Goal: Task Accomplishment & Management: Use online tool/utility

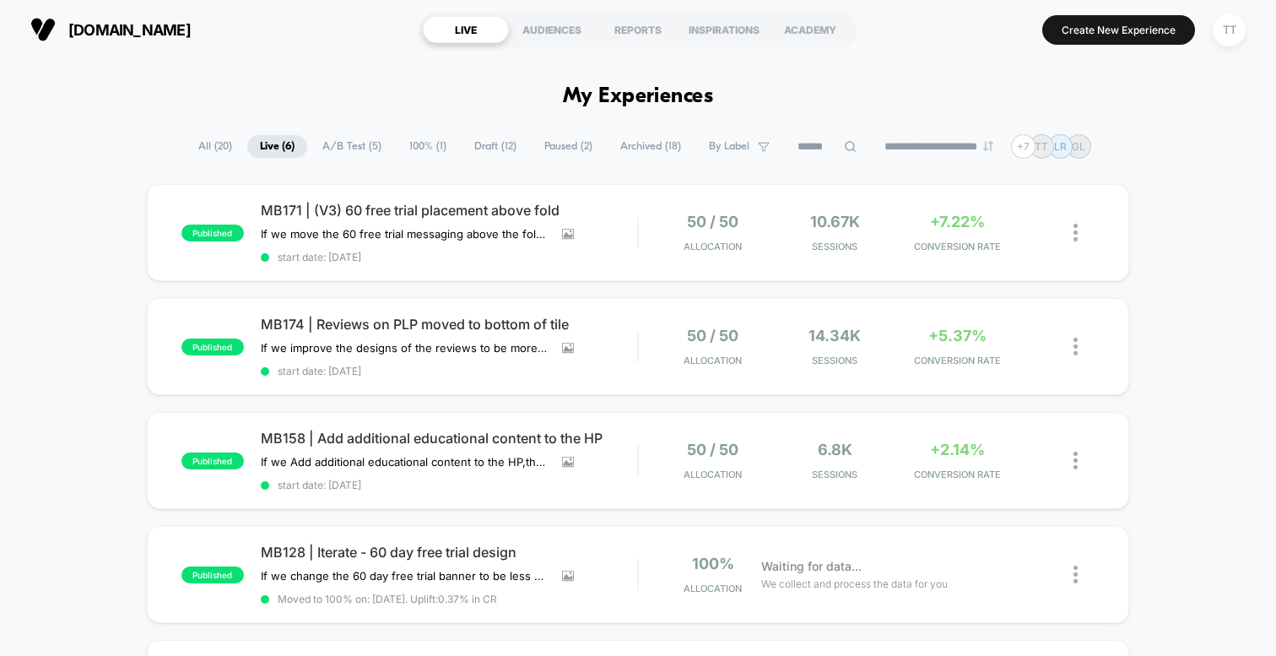
click at [497, 148] on span "Draft ( 12 )" at bounding box center [496, 146] width 68 height 23
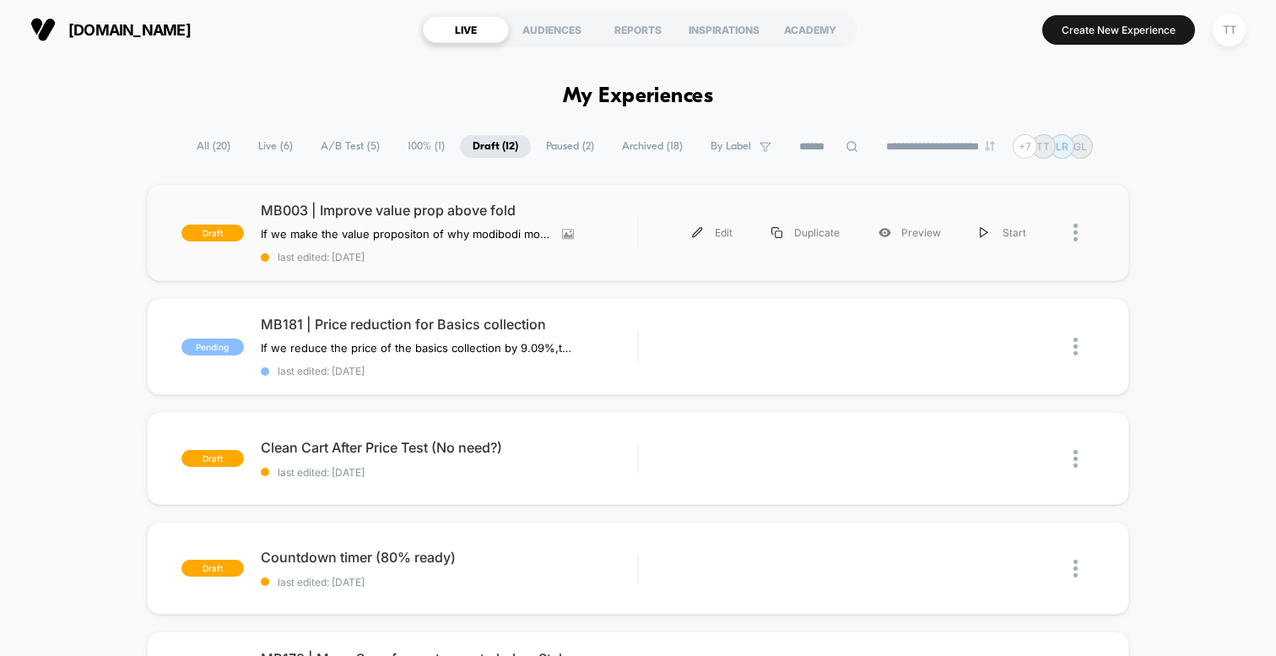
click at [515, 263] on div "draft MB003 | Improve value prop above fold If we make the value propositon of …" at bounding box center [638, 232] width 982 height 97
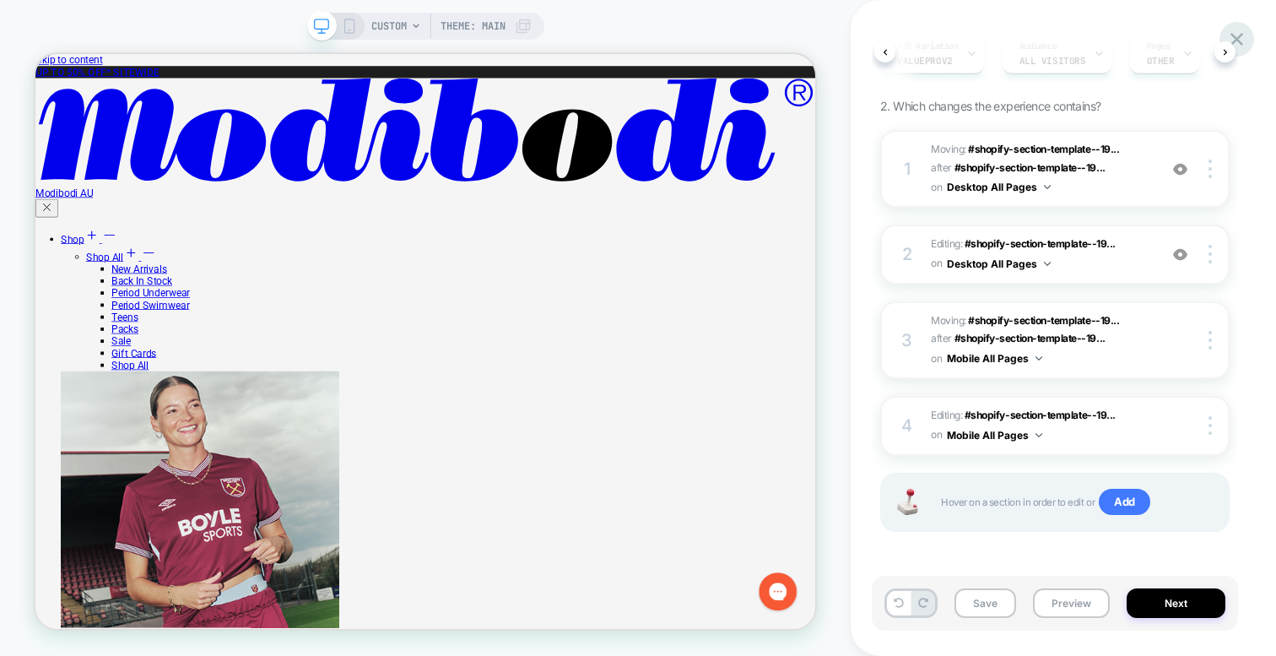
scroll to position [0, 46]
click at [1239, 37] on icon at bounding box center [1237, 39] width 13 height 13
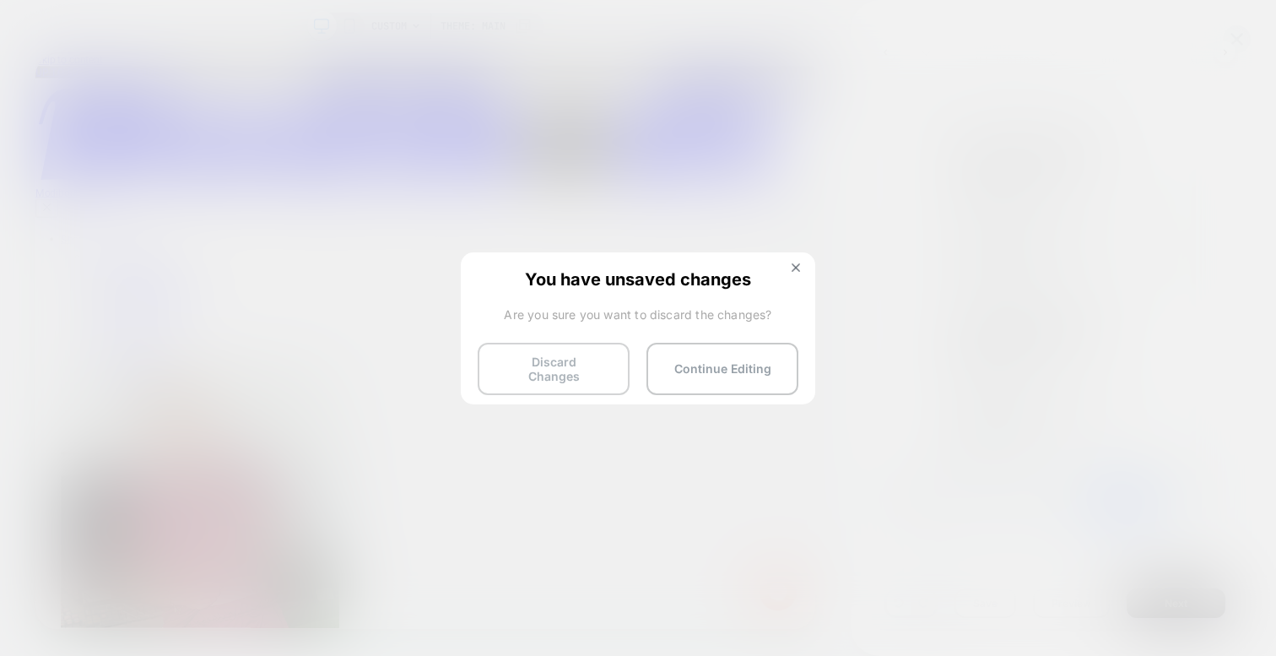
click at [587, 365] on button "Discard Changes" at bounding box center [554, 369] width 152 height 52
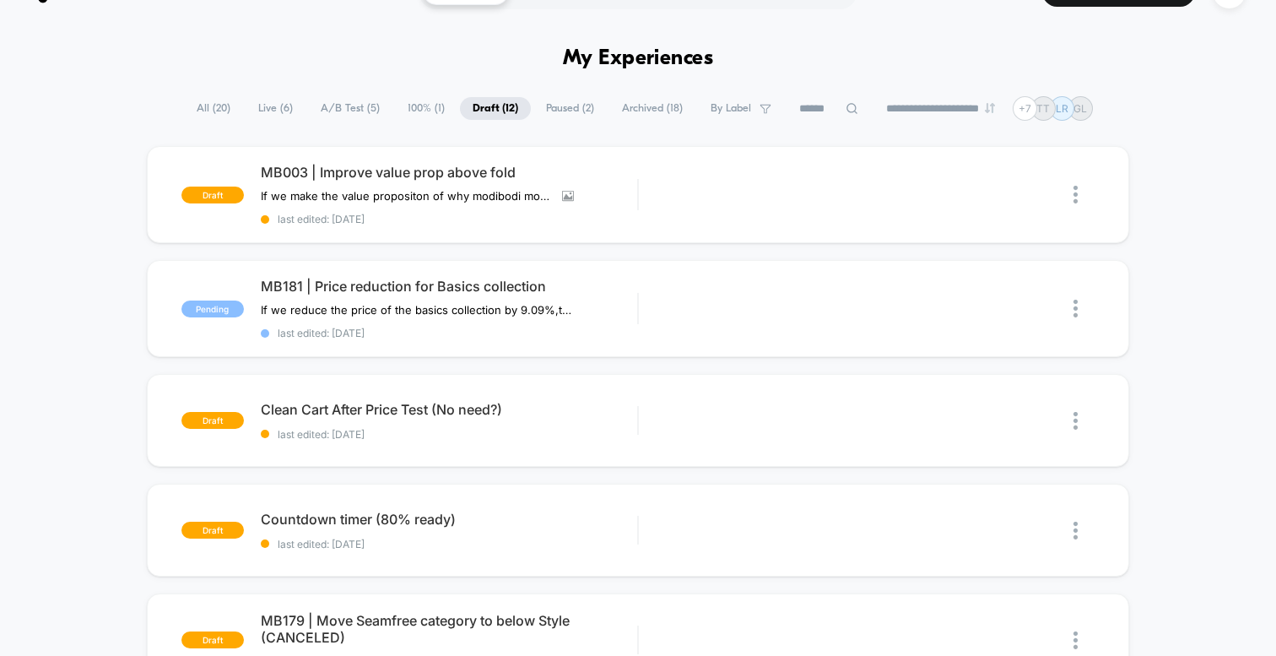
scroll to position [40, 0]
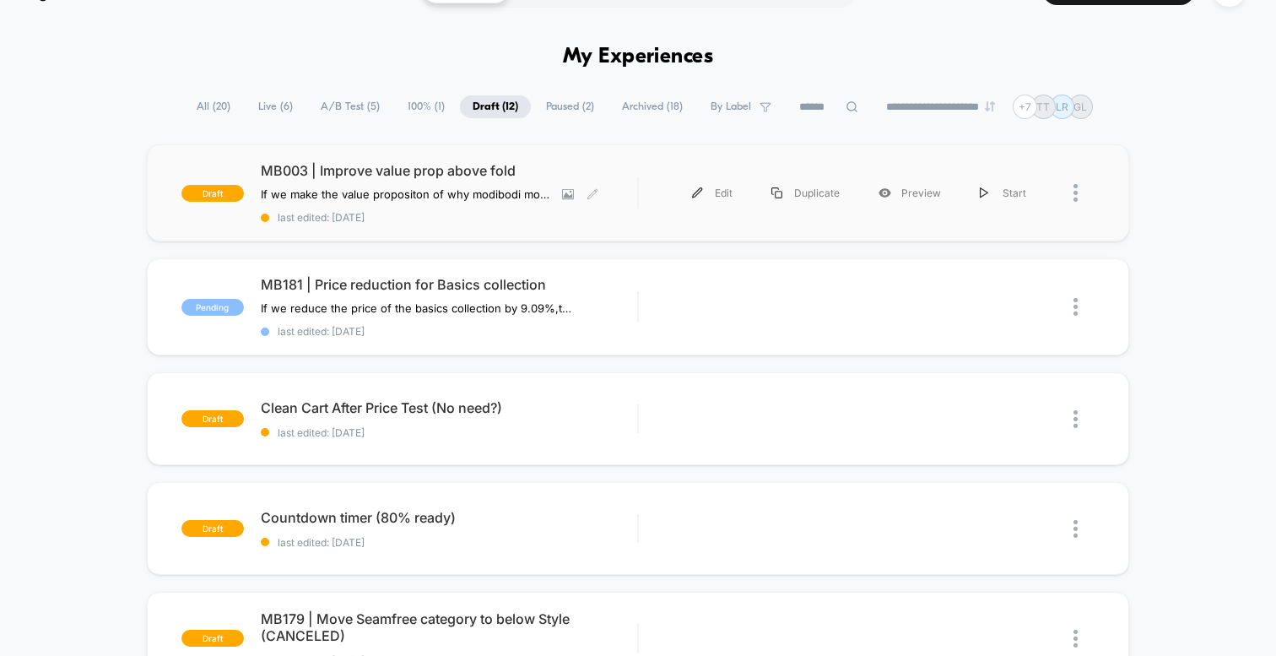
click at [447, 206] on div "MB003 | Improve value prop above fold If we make the value propositon of why mo…" at bounding box center [449, 193] width 376 height 62
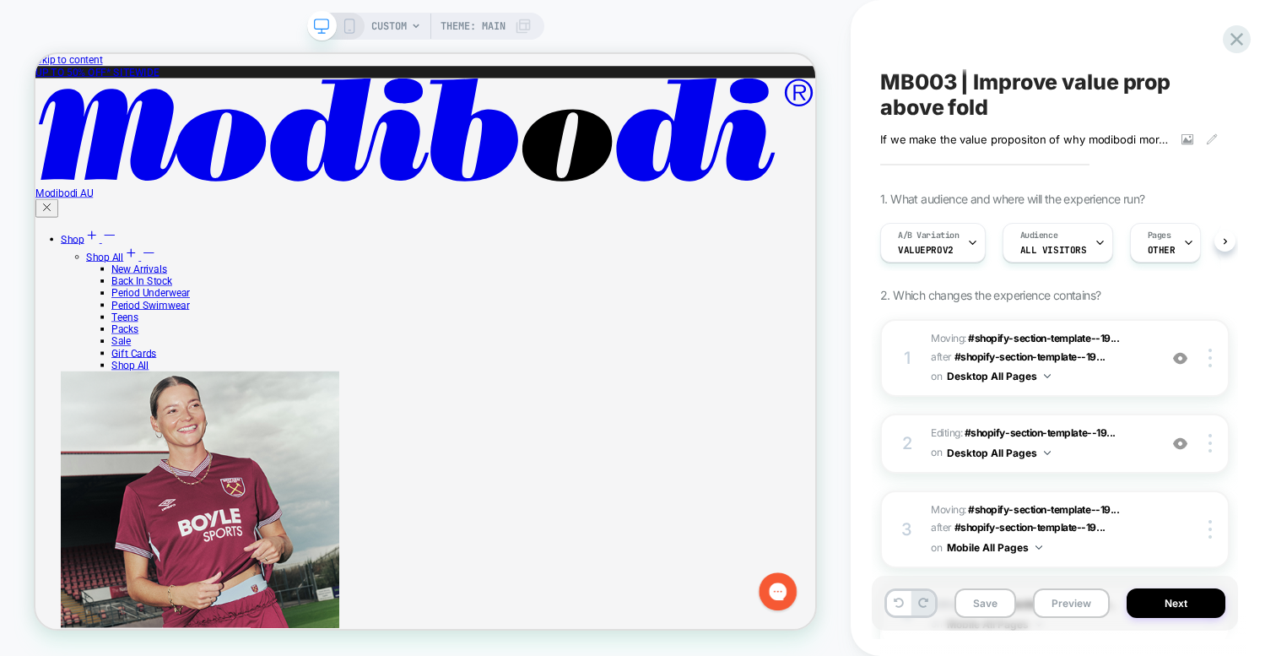
scroll to position [0, 1]
